Goal: Transaction & Acquisition: Purchase product/service

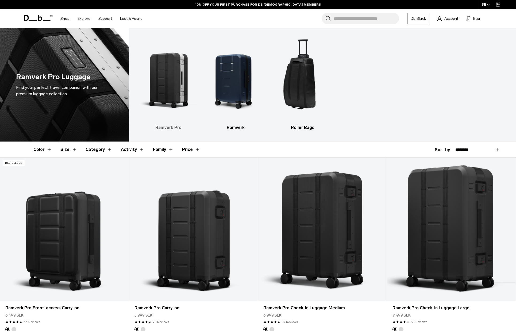
scroll to position [2, 0]
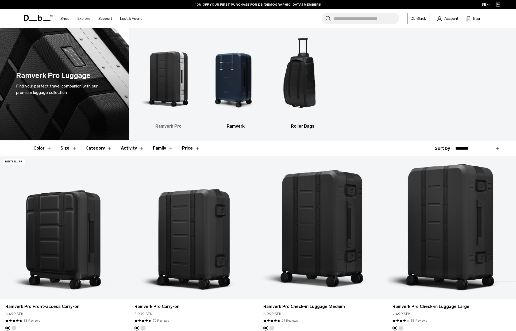
click at [170, 128] on h3 "Ramverk Pro" at bounding box center [169, 126] width 58 height 6
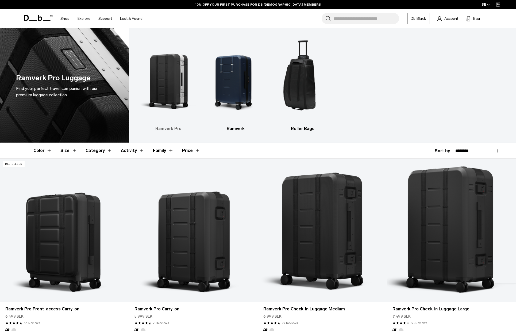
click at [175, 100] on img "1 / 3" at bounding box center [169, 79] width 58 height 87
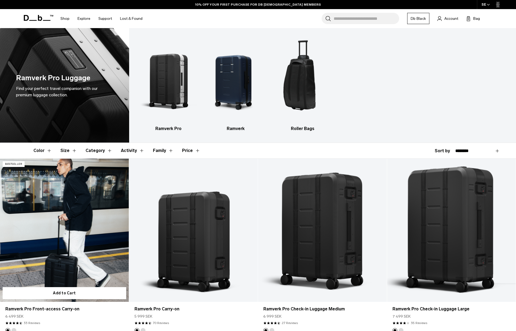
scroll to position [87, 0]
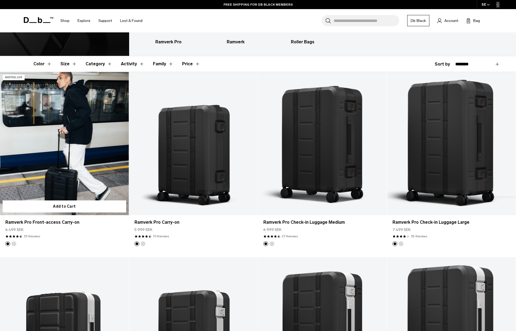
click at [76, 197] on link "Ramverk Pro Front-access Carry-on" at bounding box center [64, 143] width 129 height 143
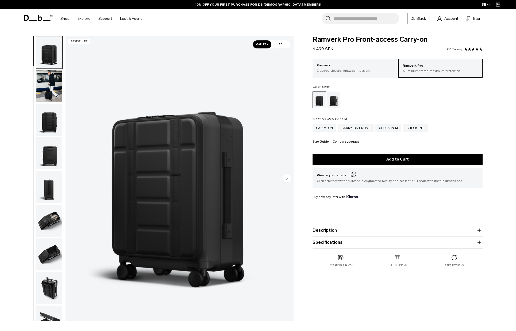
click at [335, 104] on div "Silver" at bounding box center [334, 99] width 14 height 17
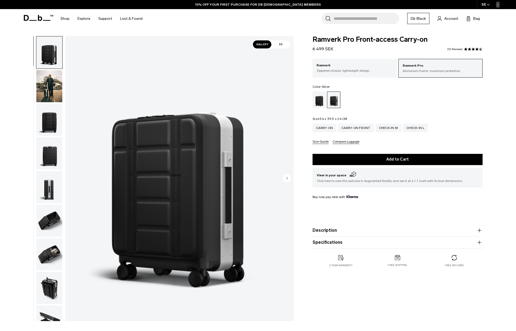
click at [51, 86] on img "button" at bounding box center [49, 86] width 26 height 32
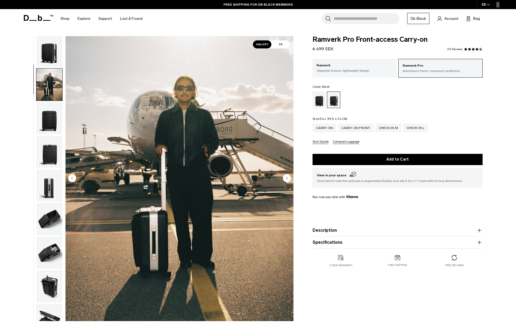
click at [54, 57] on img "button" at bounding box center [49, 51] width 26 height 32
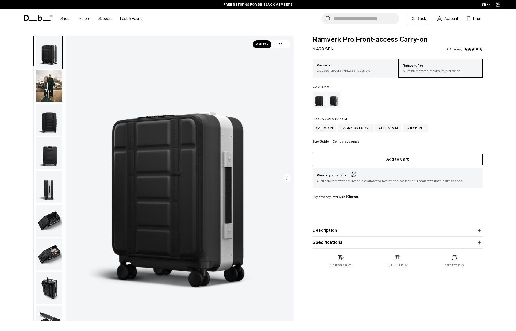
click at [382, 161] on button "Add to Cart" at bounding box center [398, 159] width 170 height 11
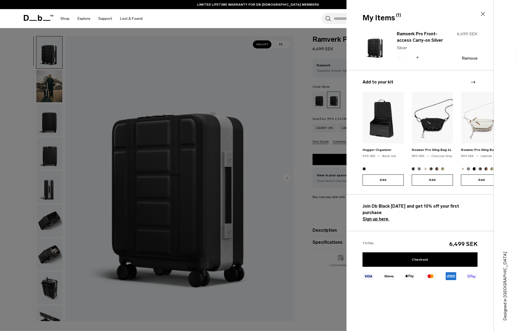
click at [483, 13] on icon at bounding box center [483, 14] width 6 height 6
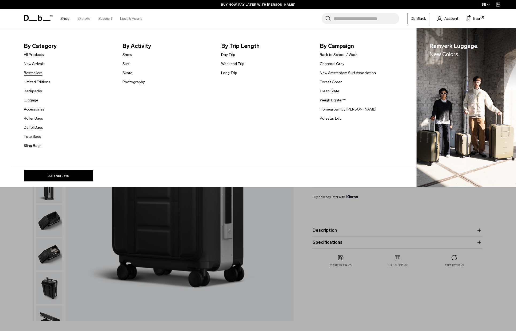
click at [35, 74] on link "Bestsellers" at bounding box center [33, 73] width 19 height 6
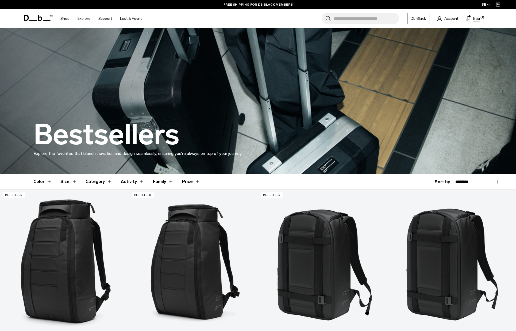
click at [472, 19] on button "Bag (1)" at bounding box center [474, 18] width 14 height 6
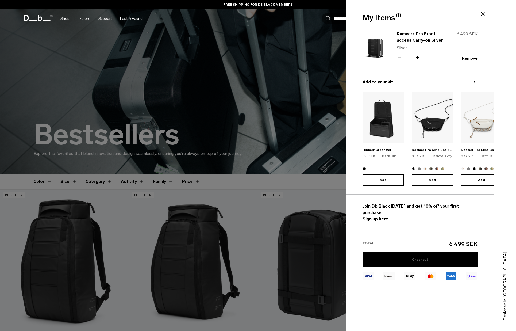
click at [416, 252] on link "Checkout" at bounding box center [420, 259] width 115 height 14
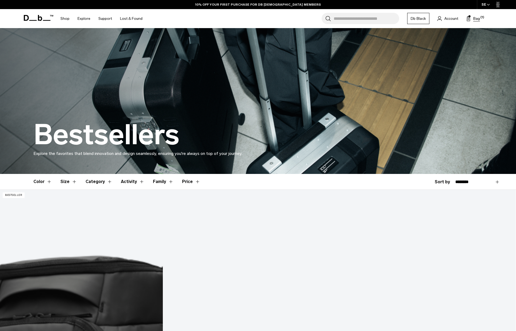
click at [478, 19] on span "Bag" at bounding box center [477, 19] width 7 height 6
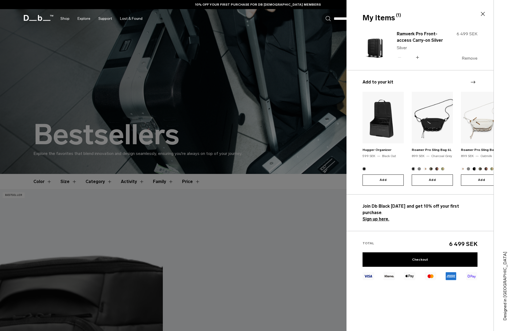
click at [470, 58] on button "Remove" at bounding box center [470, 58] width 16 height 5
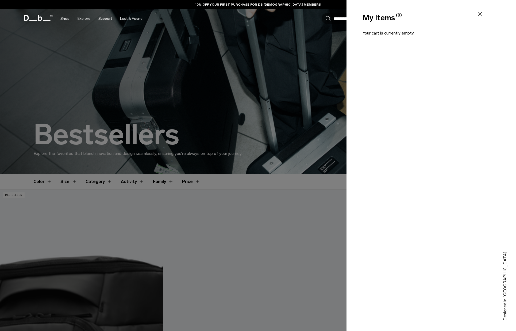
click at [483, 13] on icon at bounding box center [480, 14] width 6 height 6
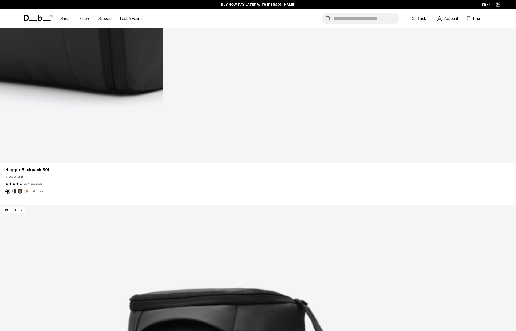
scroll to position [596, 0]
